Goal: Task Accomplishment & Management: Manage account settings

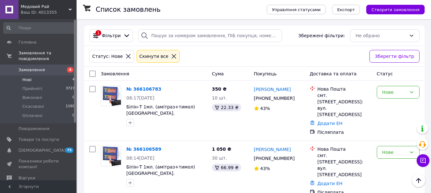
scroll to position [111, 0]
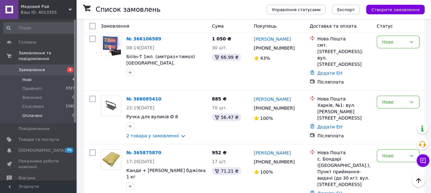
click at [43, 114] on li "Оплачені 0" at bounding box center [39, 118] width 78 height 12
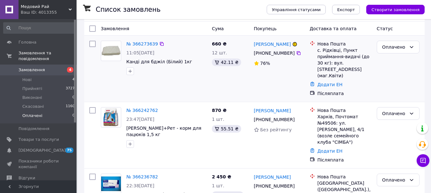
scroll to position [64, 0]
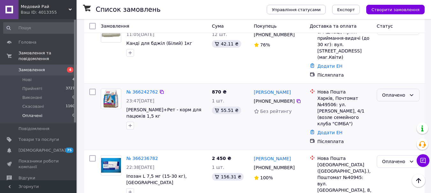
click at [410, 93] on div "Оплачено" at bounding box center [397, 95] width 43 height 13
click at [404, 106] on li "Прийнято" at bounding box center [398, 102] width 42 height 11
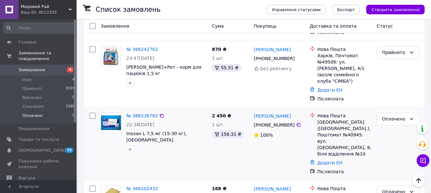
scroll to position [127, 0]
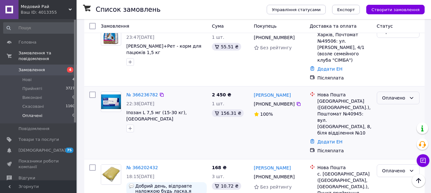
click at [410, 96] on icon at bounding box center [411, 98] width 5 height 5
click at [399, 102] on li "Прийнято" at bounding box center [398, 99] width 42 height 11
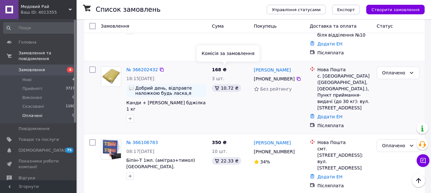
scroll to position [159, 0]
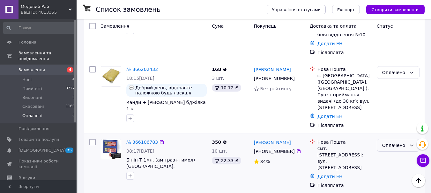
click at [406, 139] on div "Оплачено" at bounding box center [397, 145] width 43 height 13
click at [405, 133] on li "Прийнято" at bounding box center [398, 133] width 42 height 11
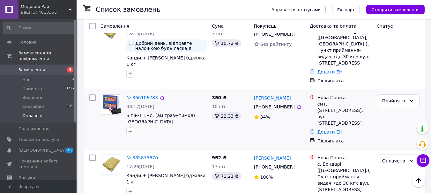
scroll to position [132, 0]
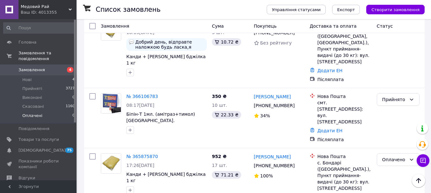
click at [37, 113] on span "Оплачені" at bounding box center [32, 116] width 20 height 6
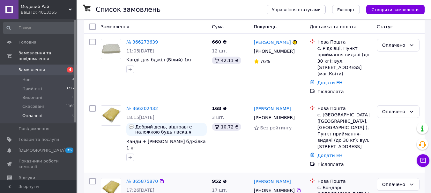
scroll to position [81, 0]
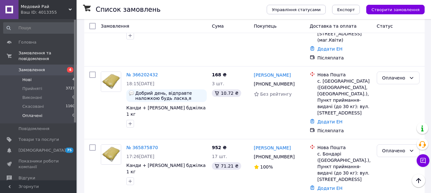
click at [49, 77] on li "Нові 4" at bounding box center [39, 80] width 78 height 9
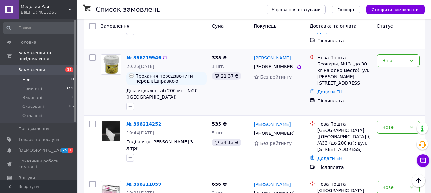
scroll to position [159, 0]
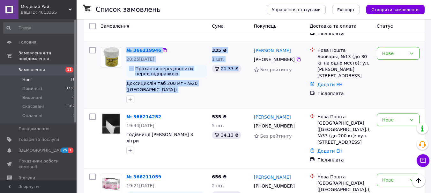
drag, startPoint x: 123, startPoint y: 71, endPoint x: 212, endPoint y: 70, distance: 89.2
click at [212, 70] on div "№ 366219946 20:25, 11.10.2025 Прохання передзвонити перед відправкою Доксициклі…" at bounding box center [254, 75] width 335 height 61
click at [208, 80] on div "№ 366219946 20:25, 11.10.2025 Прохання передзвонити перед відправкою Доксициклі…" at bounding box center [166, 75] width 85 height 61
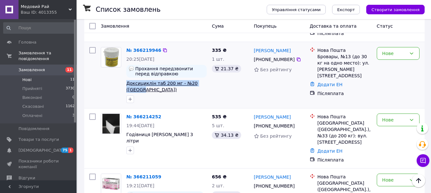
drag, startPoint x: 204, startPoint y: 70, endPoint x: 126, endPoint y: 70, distance: 77.4
click at [126, 80] on span "Доксициклін таб 200 мг - №20 ([GEOGRAPHIC_DATA])" at bounding box center [166, 86] width 80 height 13
copy span "Доксициклін таб 200 мг - №20 ([GEOGRAPHIC_DATA])"
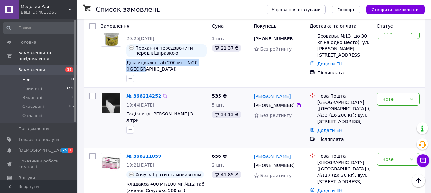
scroll to position [223, 0]
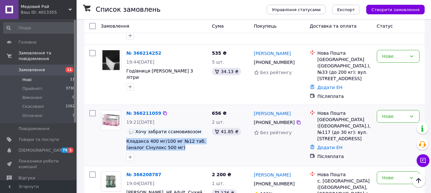
drag, startPoint x: 125, startPoint y: 113, endPoint x: 190, endPoint y: 131, distance: 67.2
click at [190, 131] on div "№ 366211059 19:21, 11.10.2025 Хочу забрати ссамовивозом Кладакса 400 мг/100 мг …" at bounding box center [166, 136] width 85 height 56
copy div "Кладакса 400 мг/100 мг №12 таб. (аналог Сінулокс 500 мг)"
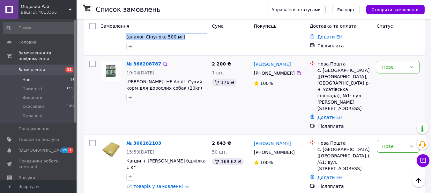
scroll to position [351, 0]
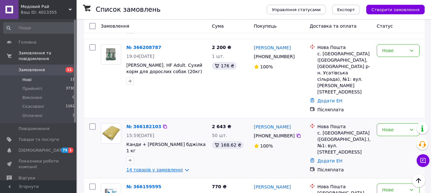
click at [177, 168] on link "14 товарів у замовленні" at bounding box center [154, 170] width 56 height 5
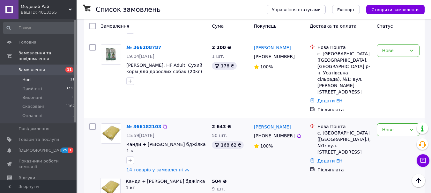
click at [177, 168] on link "14 товарів у замовленні" at bounding box center [154, 170] width 56 height 5
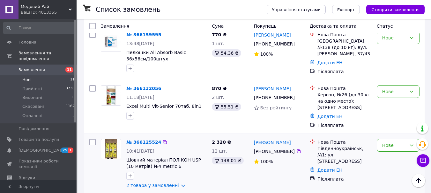
scroll to position [510, 0]
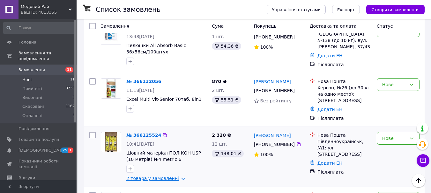
click at [173, 176] on link "2 товара у замовленні" at bounding box center [152, 178] width 53 height 5
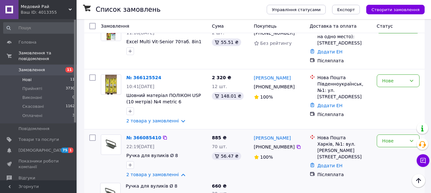
scroll to position [571, 0]
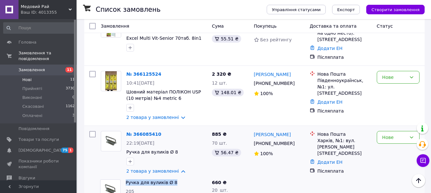
drag, startPoint x: 126, startPoint y: 135, endPoint x: 173, endPoint y: 140, distance: 47.7
click at [173, 177] on div "Ручка для вуликів Ø 8 205" at bounding box center [166, 189] width 86 height 25
copy link "Ручка для вуликів Ø 8"
drag, startPoint x: 125, startPoint y: 162, endPoint x: 191, endPoint y: 171, distance: 67.0
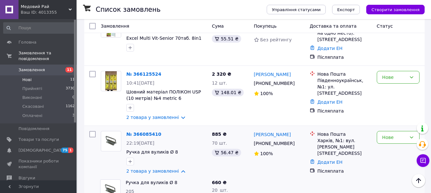
copy link "Верхня планка бджолиної рамки (470 мм)"
click at [176, 169] on link "2 товара у замовленні" at bounding box center [152, 171] width 53 height 5
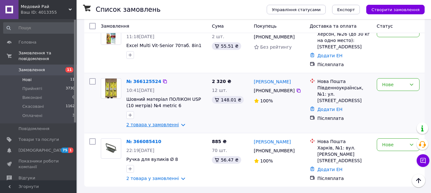
scroll to position [520, 0]
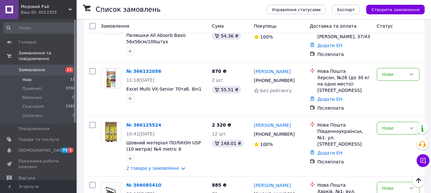
click at [37, 76] on li "Нові 11" at bounding box center [39, 80] width 78 height 9
click at [56, 52] on span "Замовлення та повідомлення" at bounding box center [47, 55] width 58 height 11
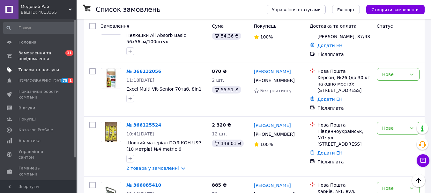
click at [47, 70] on span "Товари та послуги" at bounding box center [38, 70] width 40 height 6
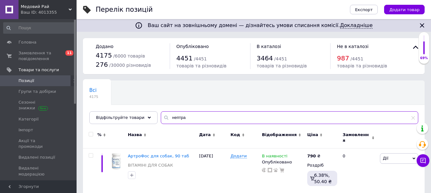
type input "нептра"
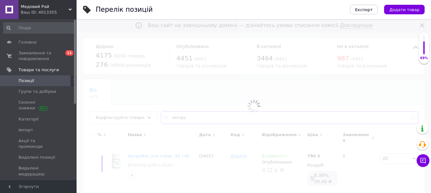
drag, startPoint x: 176, startPoint y: 117, endPoint x: 176, endPoint y: 154, distance: 37.3
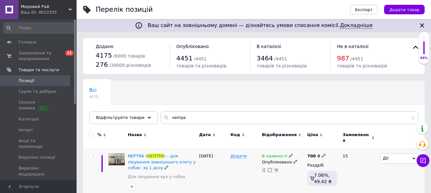
click at [320, 155] on div "700 ₴" at bounding box center [316, 157] width 19 height 6
type input "7"
type input "835"
click at [153, 154] on span "НЕПТРА" at bounding box center [155, 156] width 17 height 5
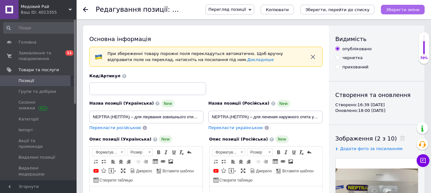
click at [410, 9] on icon "Зберегти зміни" at bounding box center [402, 9] width 33 height 5
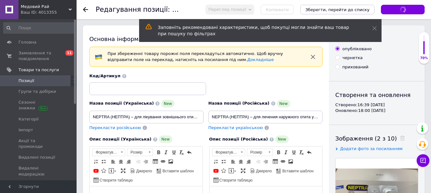
click at [32, 81] on span "Позиції" at bounding box center [26, 81] width 16 height 6
